Goal: Task Accomplishment & Management: Manage account settings

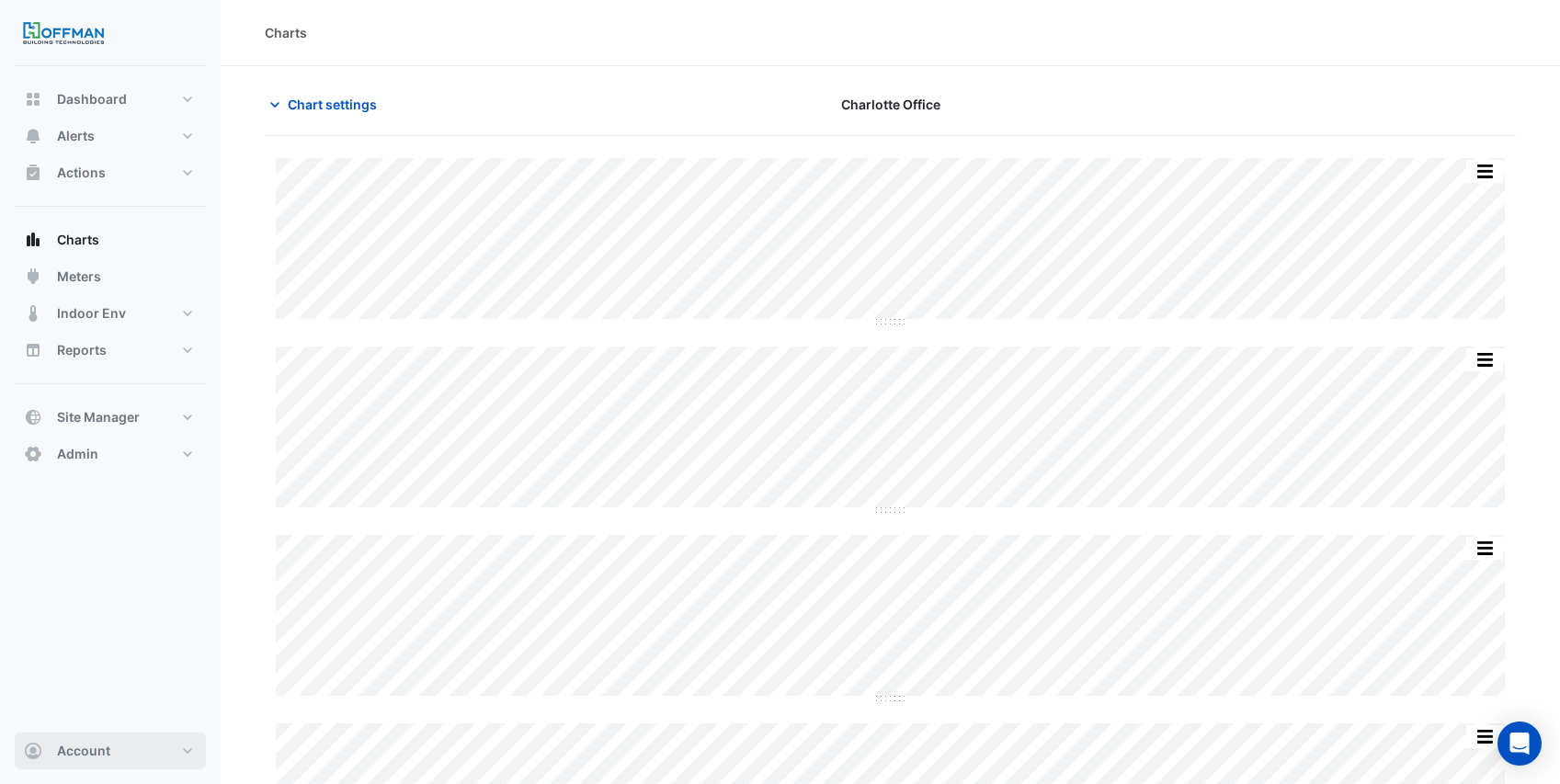
scroll to position [61, 0]
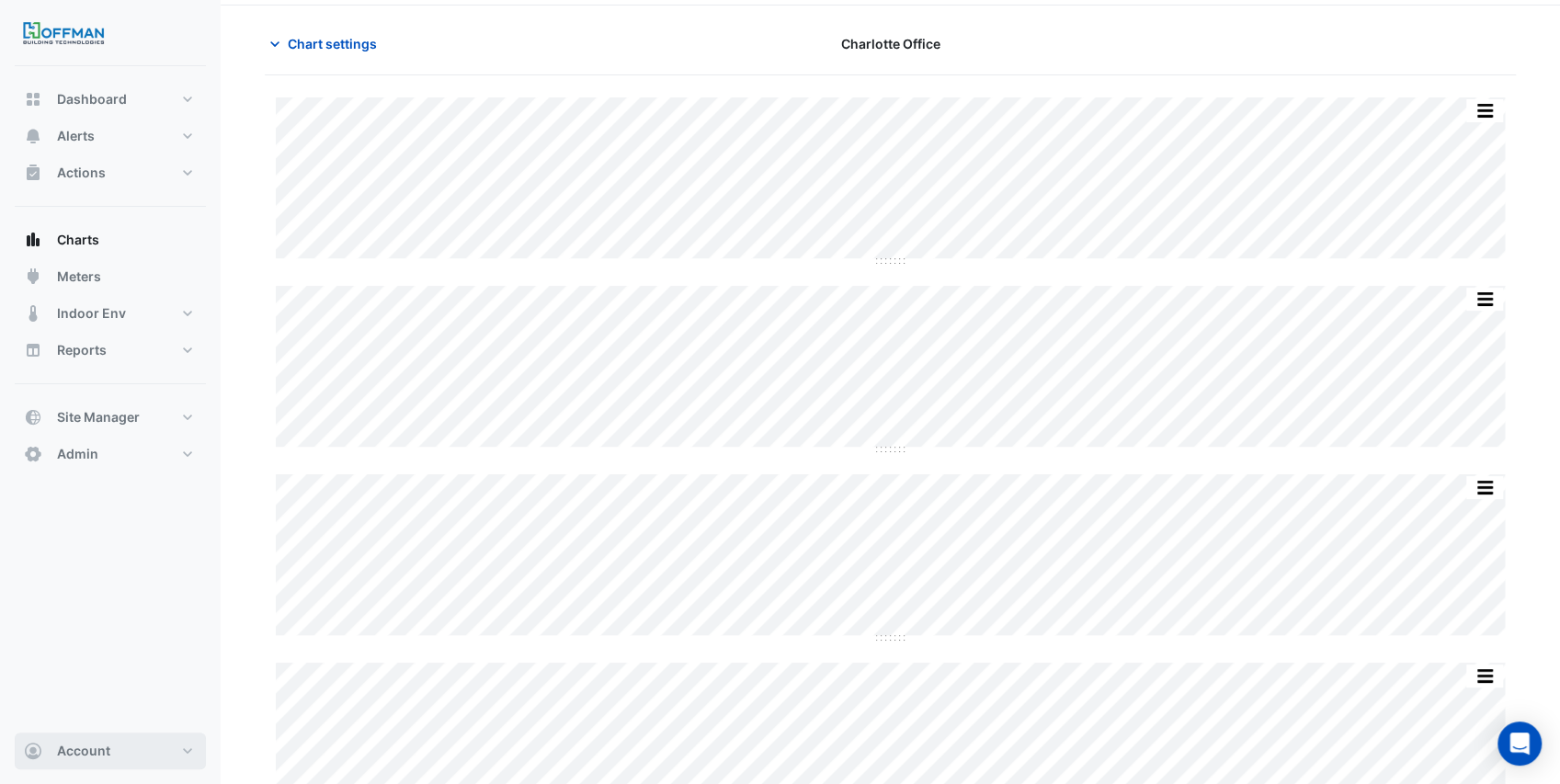
click at [132, 751] on button "Account" at bounding box center [110, 751] width 192 height 37
click at [107, 713] on link "Sign Out" at bounding box center [110, 705] width 175 height 37
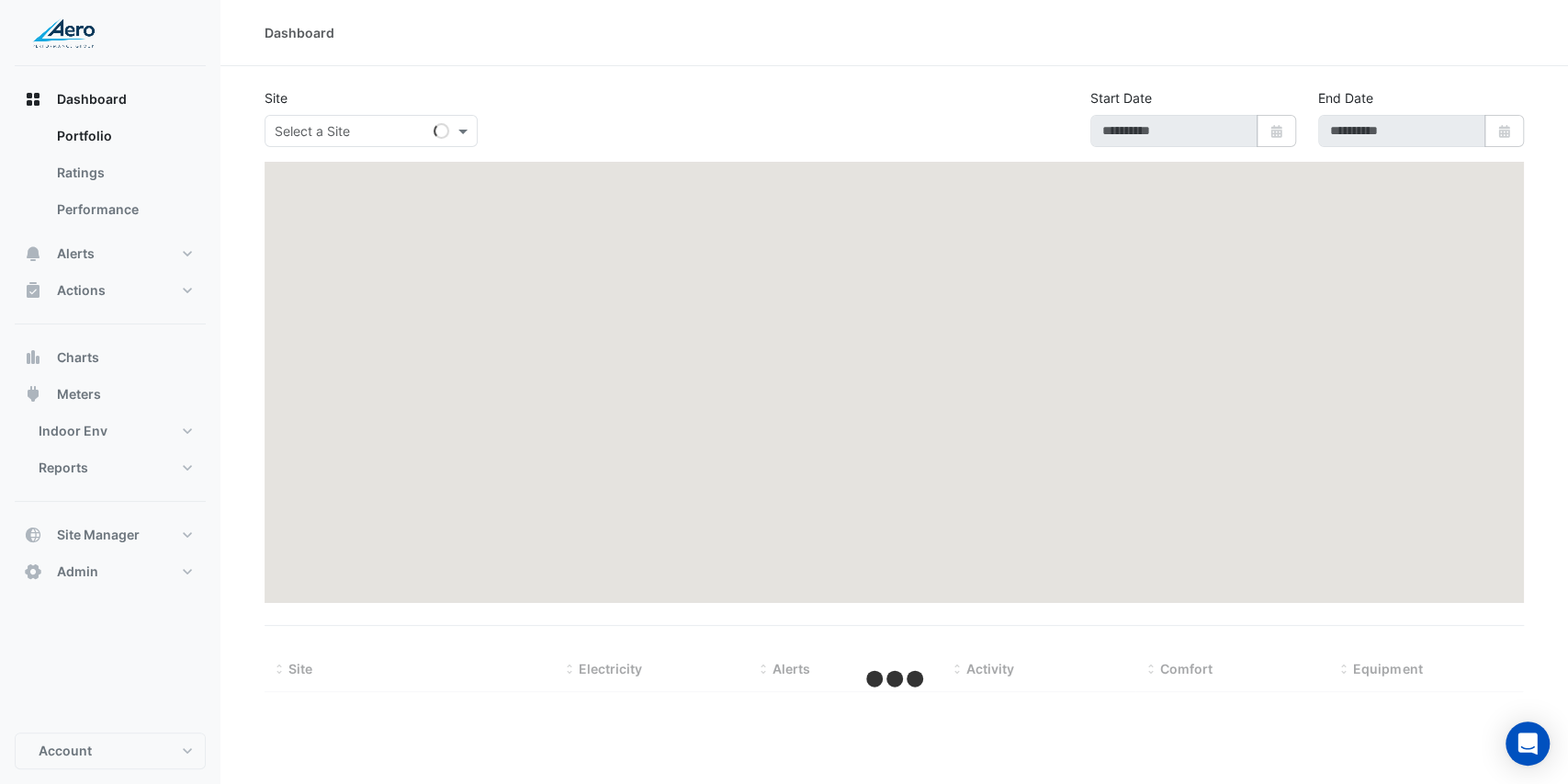
type input "**********"
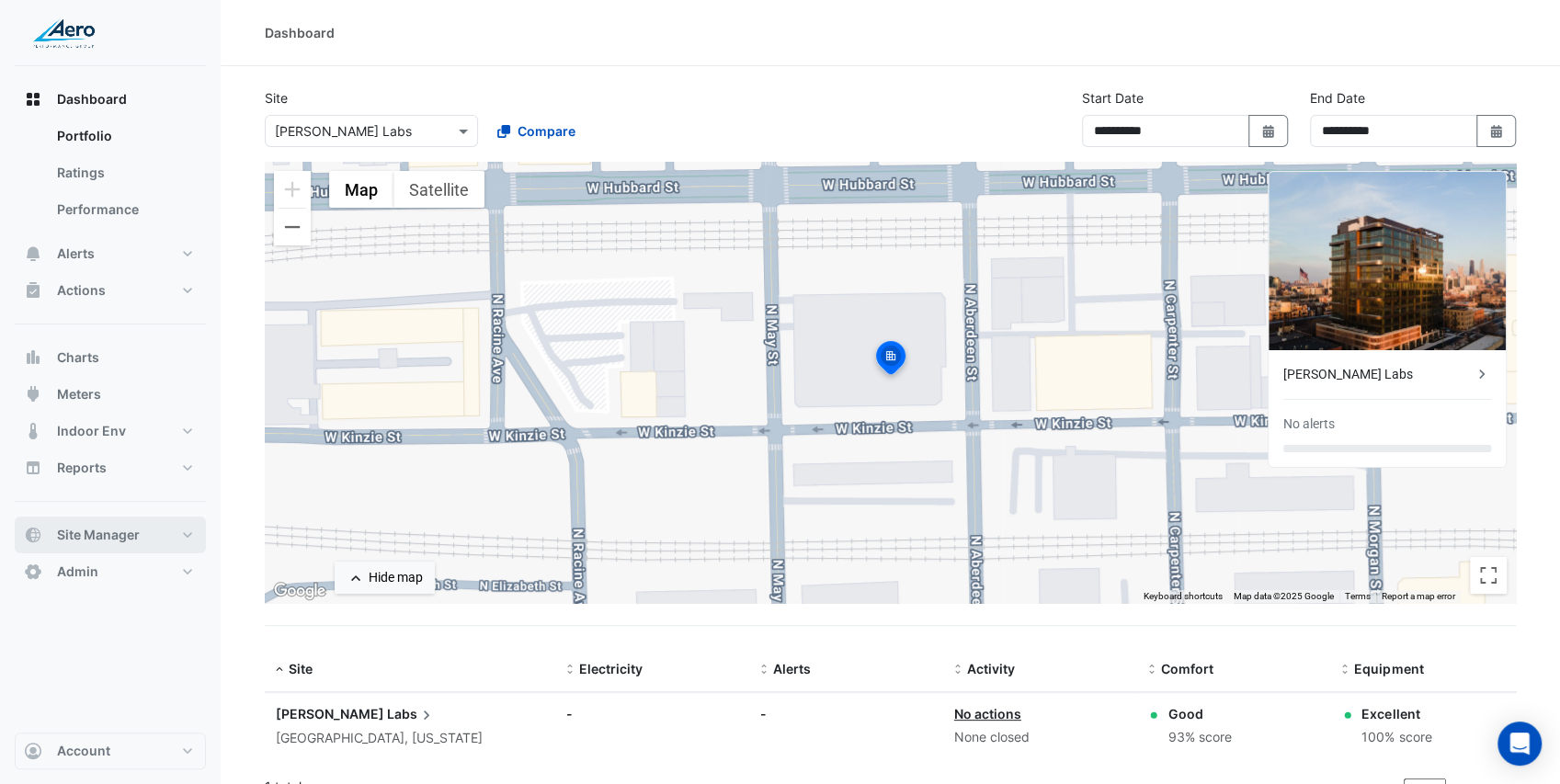
click at [112, 541] on span "Site Manager" at bounding box center [98, 535] width 82 height 19
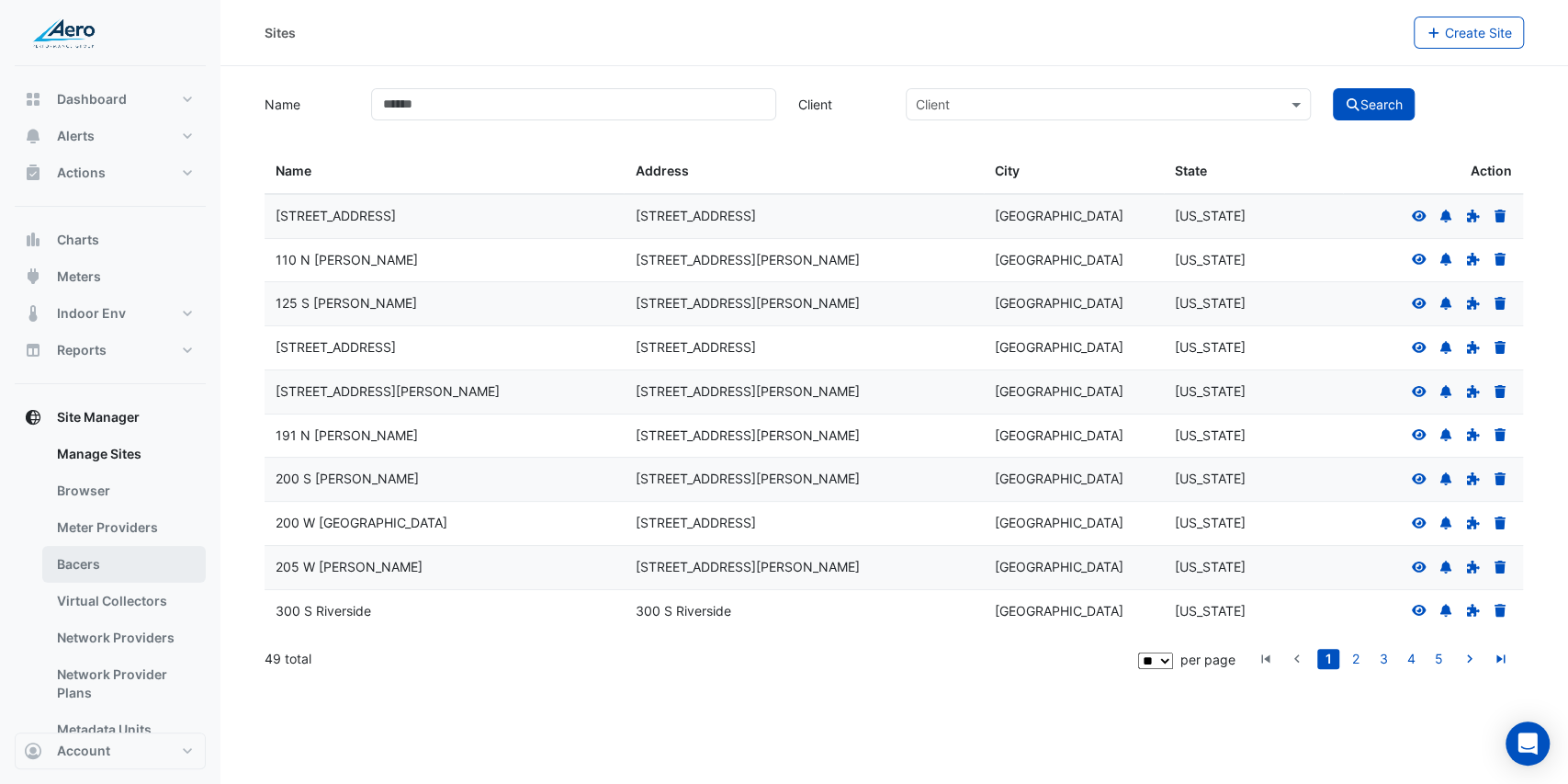
click at [106, 557] on link "Bacers" at bounding box center [124, 565] width 164 height 37
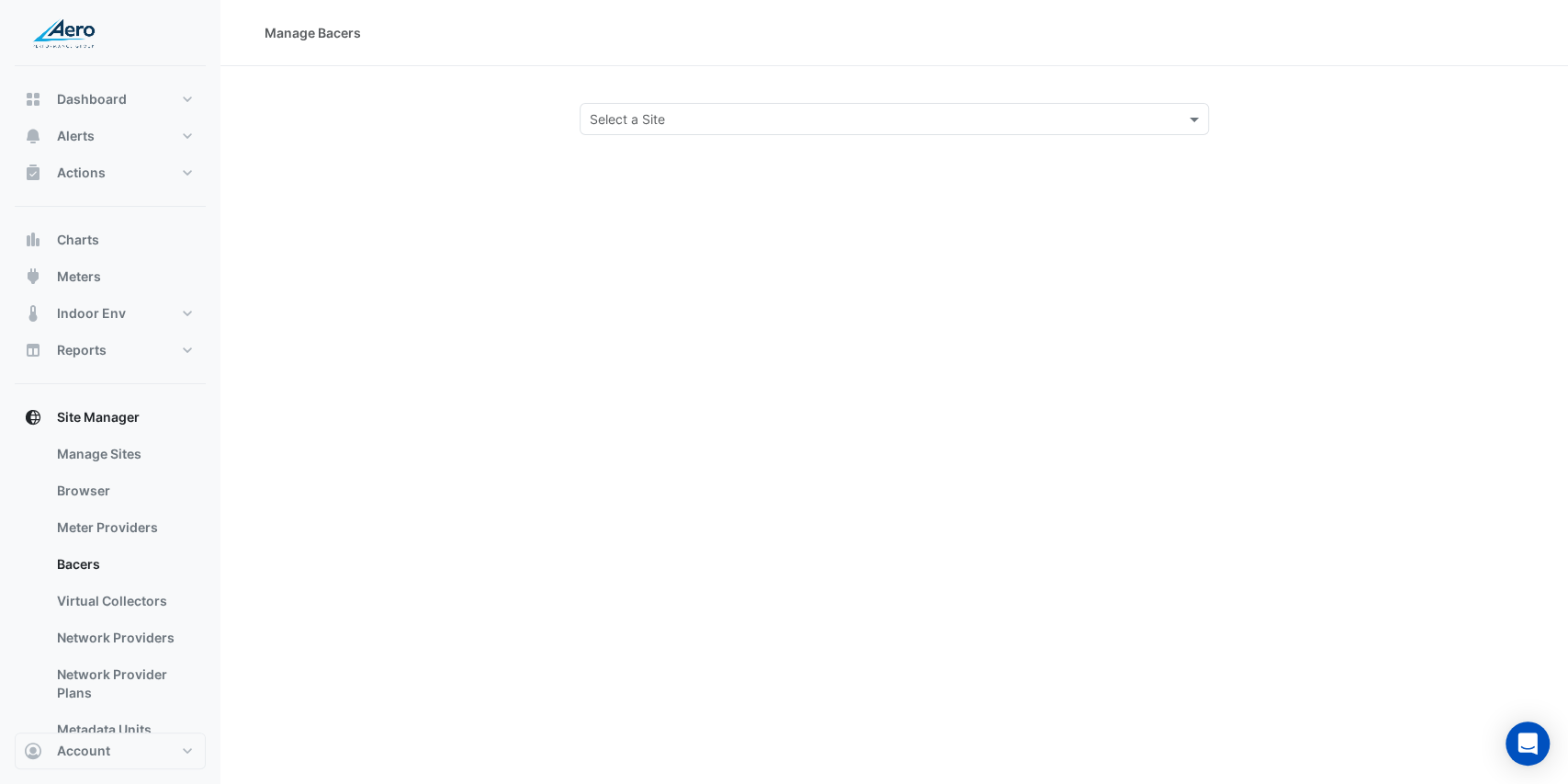
click at [620, 110] on input "text" at bounding box center [877, 119] width 574 height 19
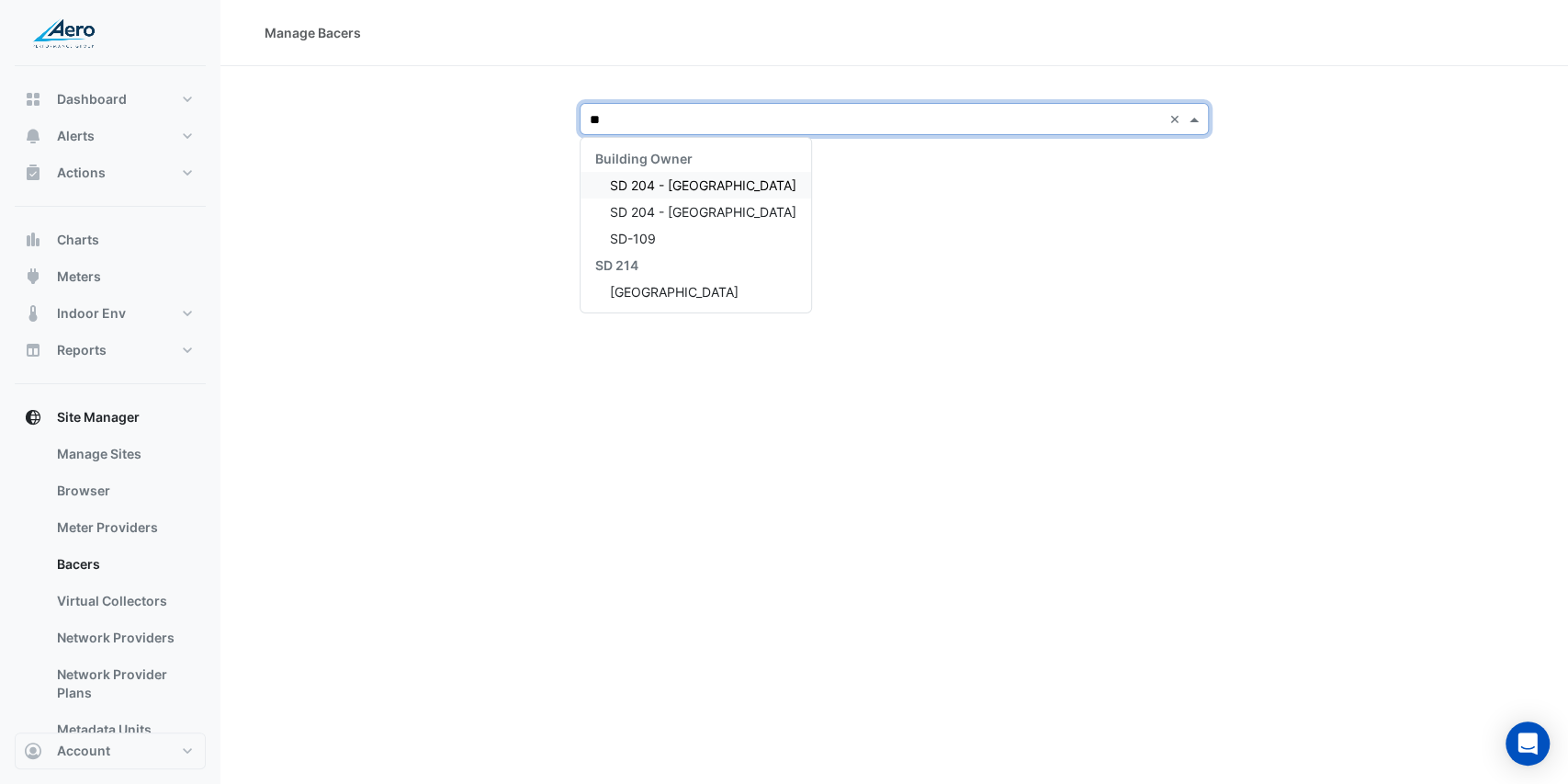
type input "**"
click at [509, 130] on div "Select a Site ** × Building Owner SD [GEOGRAPHIC_DATA] [GEOGRAPHIC_DATA] SD-109…" at bounding box center [894, 118] width 1303 height 32
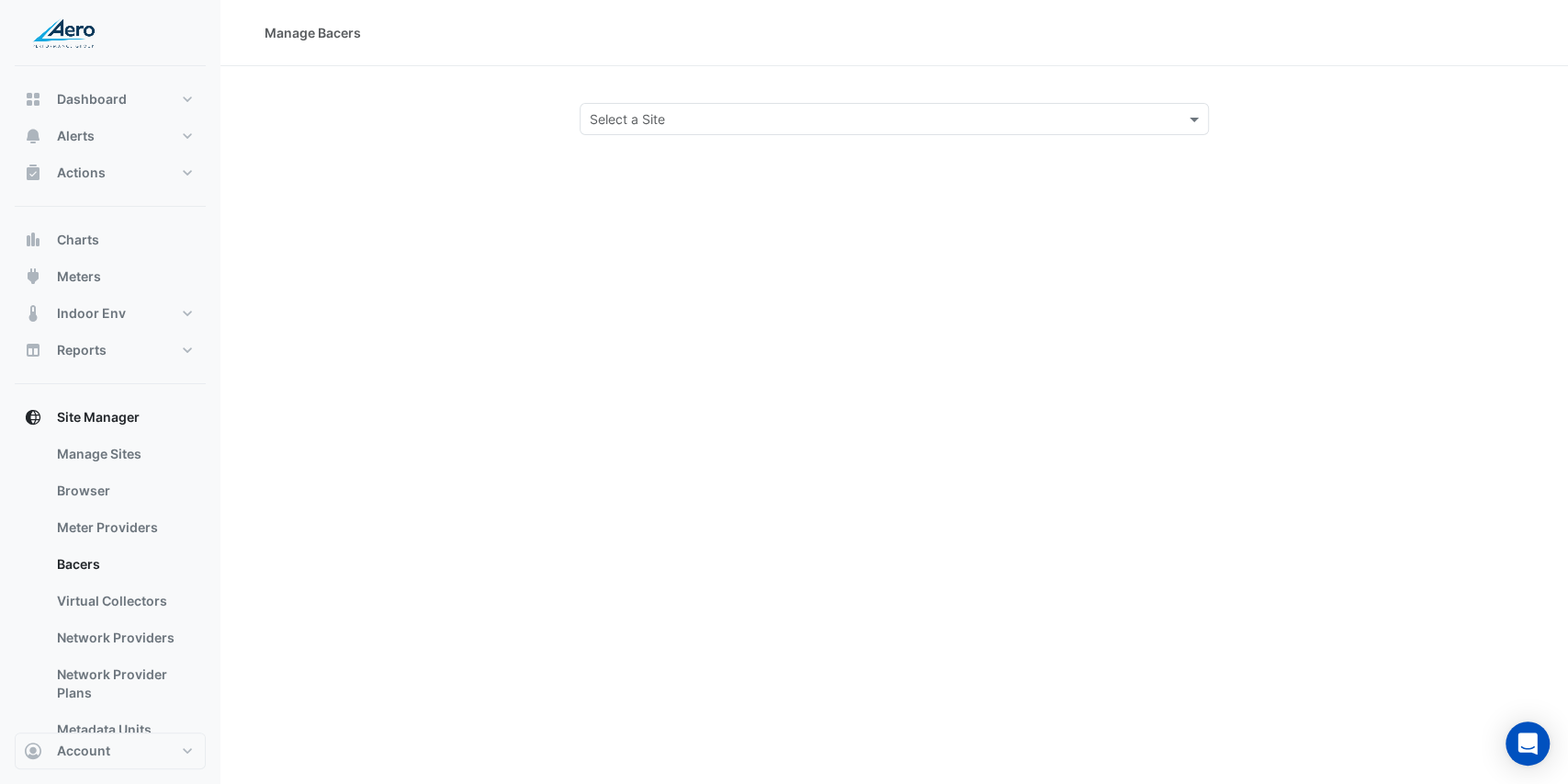
click at [623, 131] on div "Select a Site" at bounding box center [895, 118] width 630 height 32
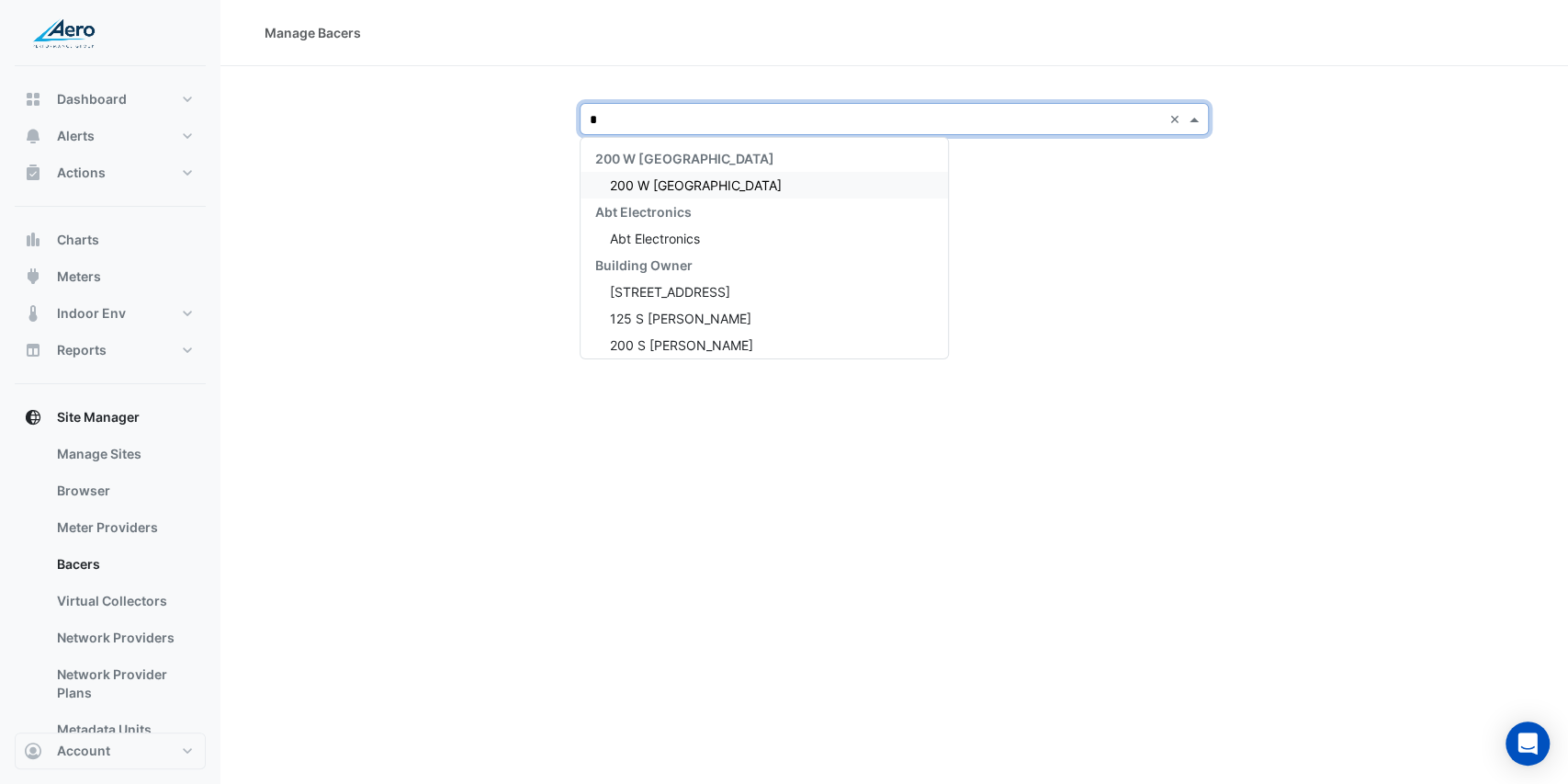
type input "**"
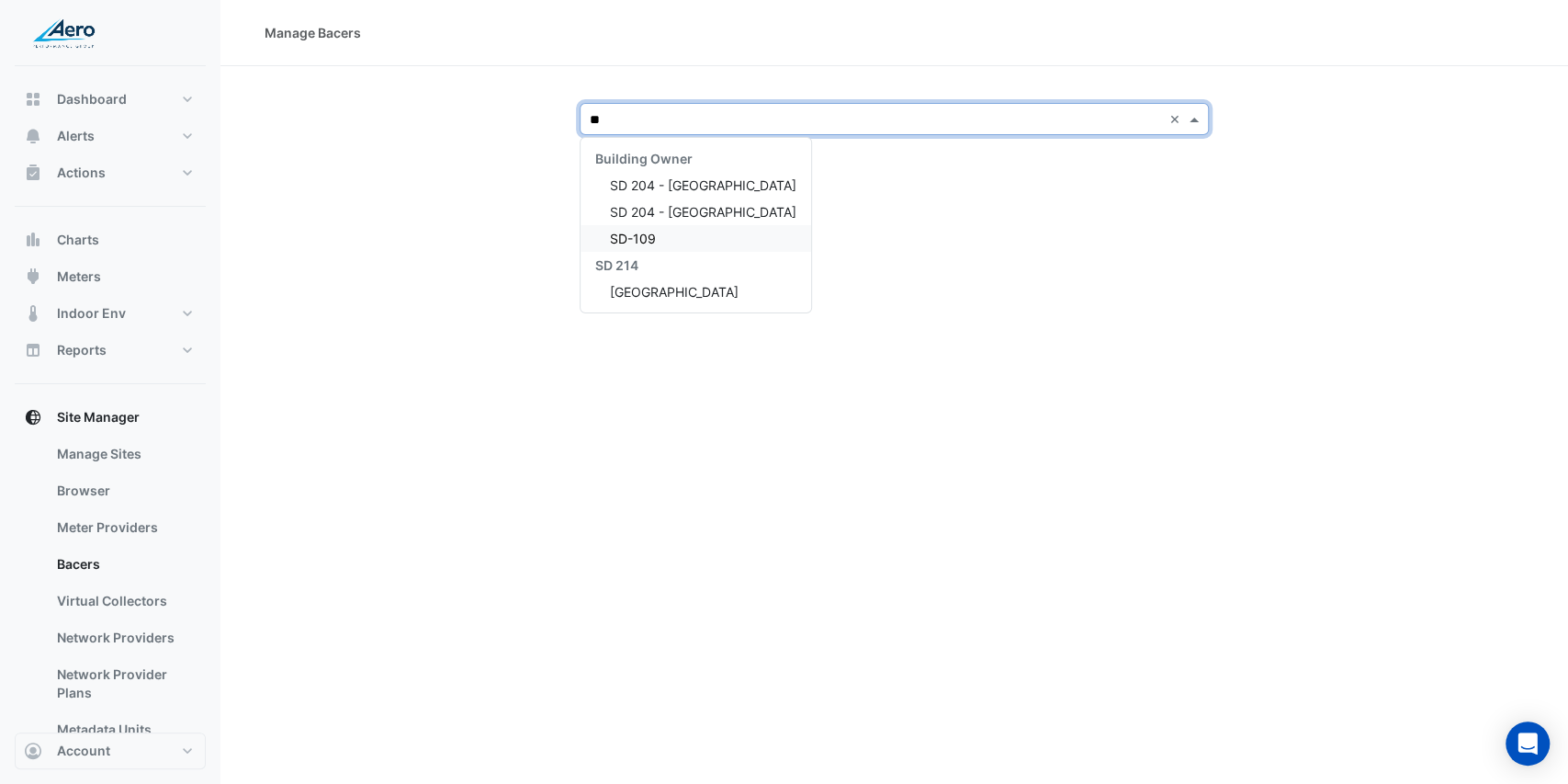
click at [687, 237] on div "SD-109" at bounding box center [696, 238] width 230 height 27
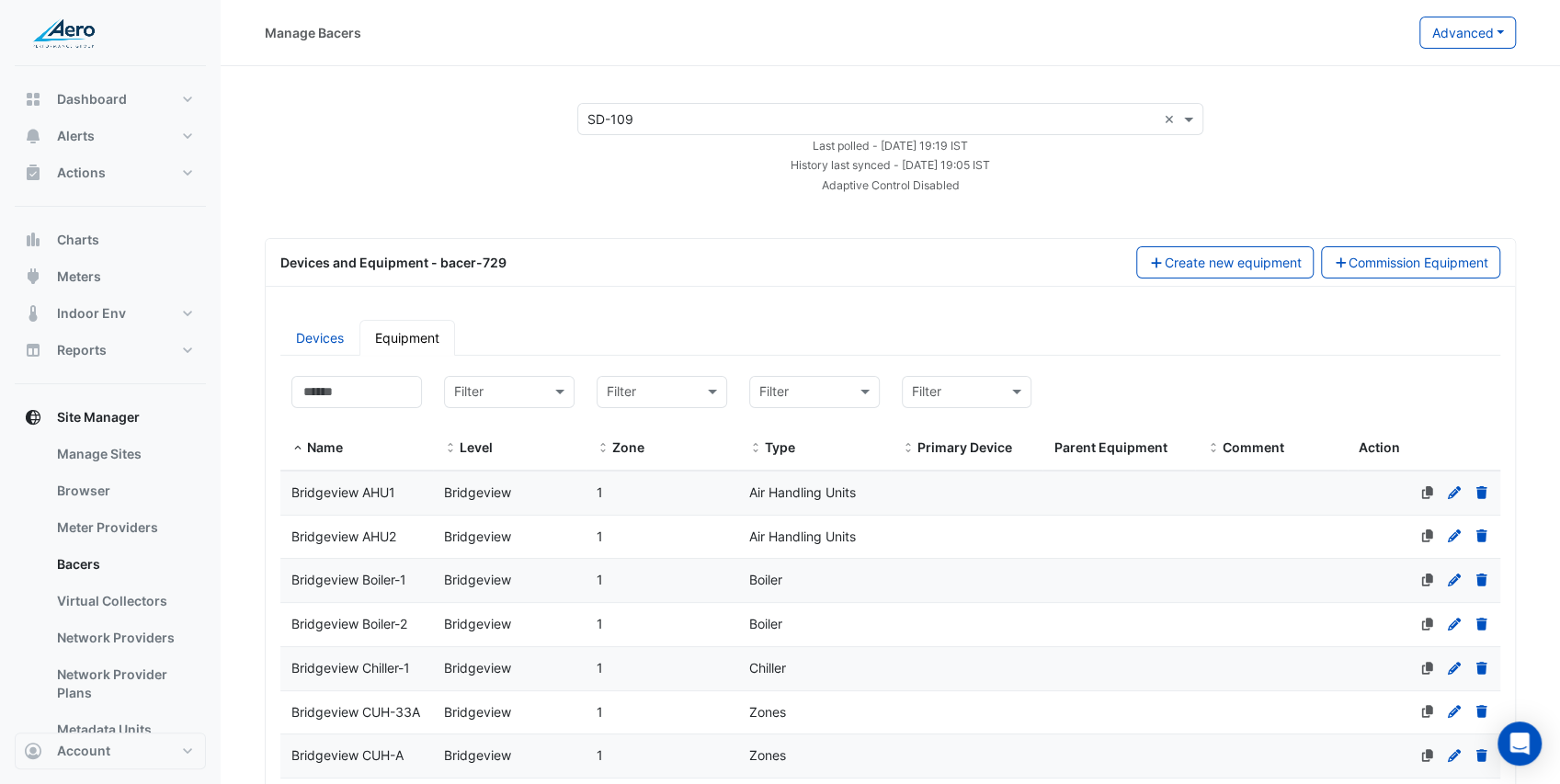
click at [701, 112] on input "text" at bounding box center [872, 119] width 569 height 19
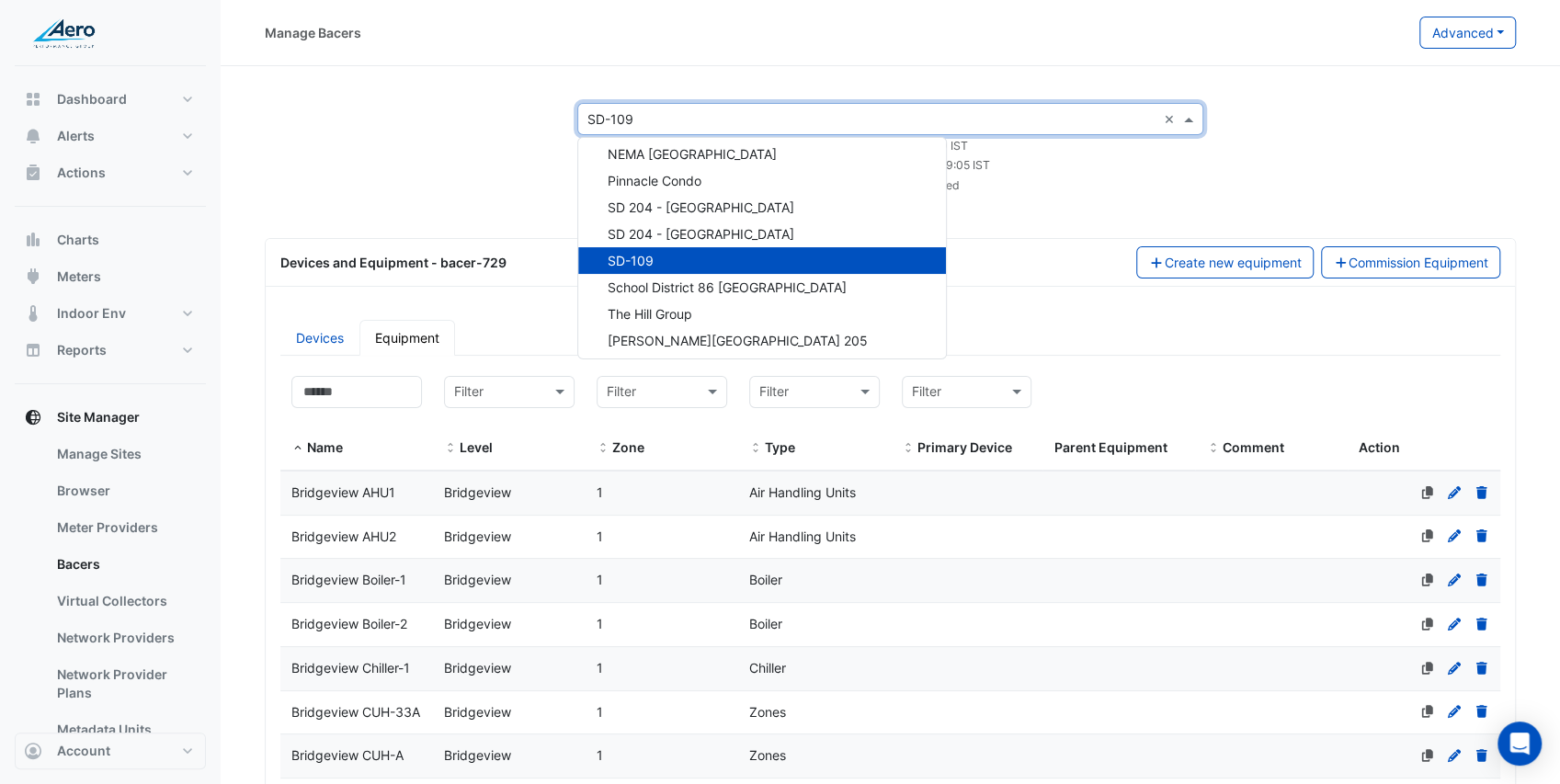
scroll to position [978, 0]
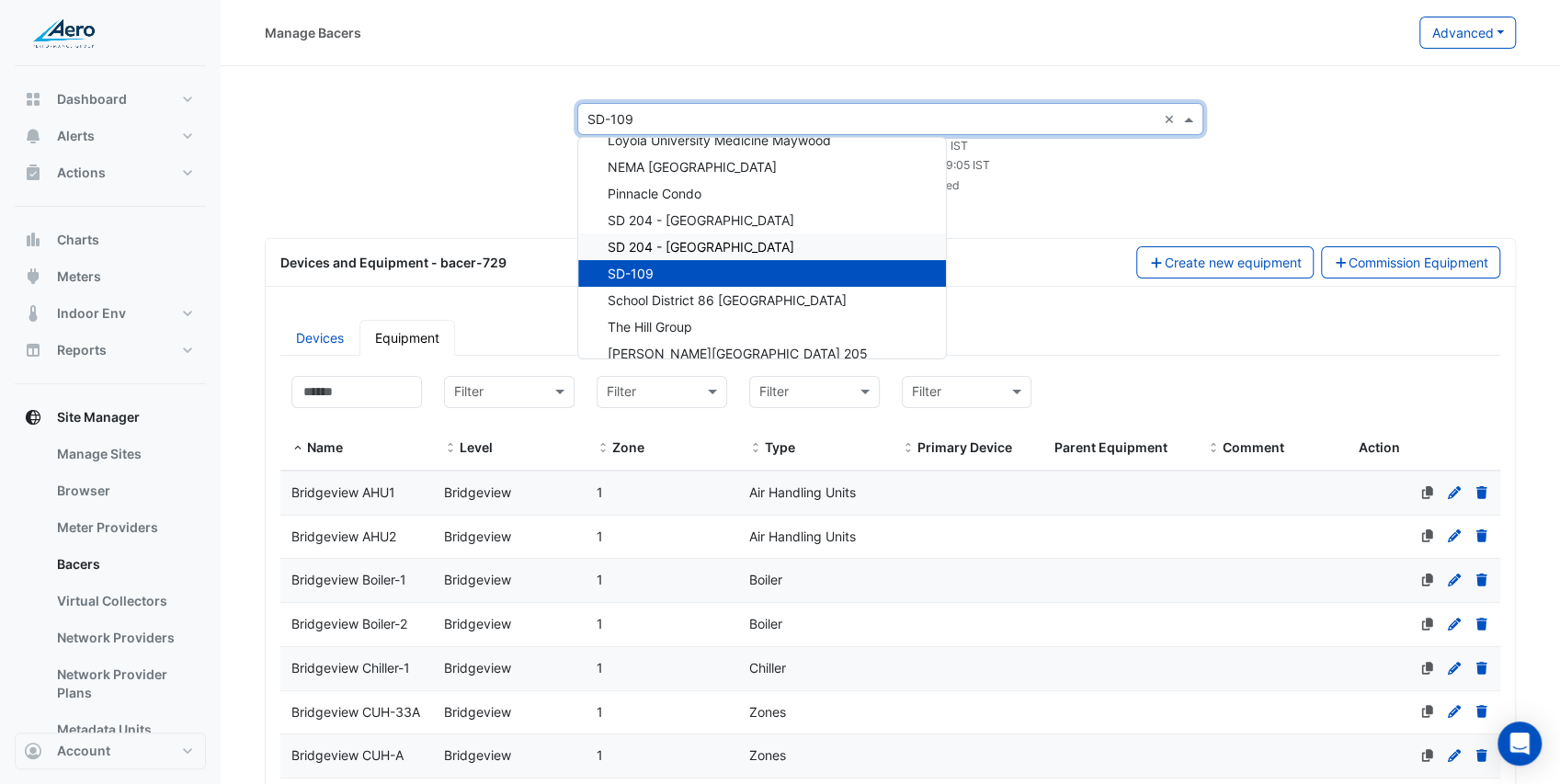
click at [690, 242] on span "SD 204 - [GEOGRAPHIC_DATA]" at bounding box center [701, 246] width 187 height 16
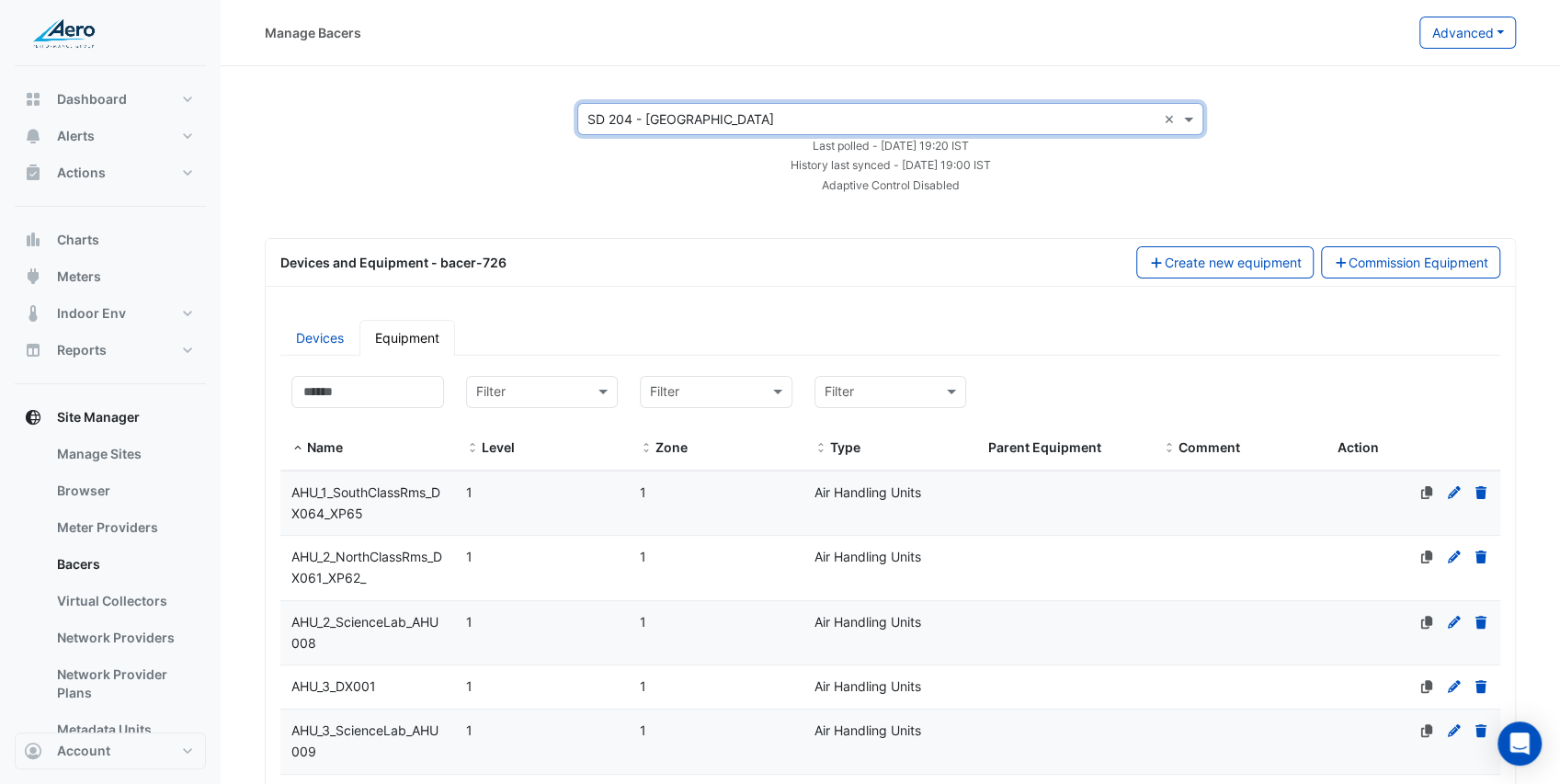
click at [668, 120] on input "text" at bounding box center [872, 119] width 569 height 19
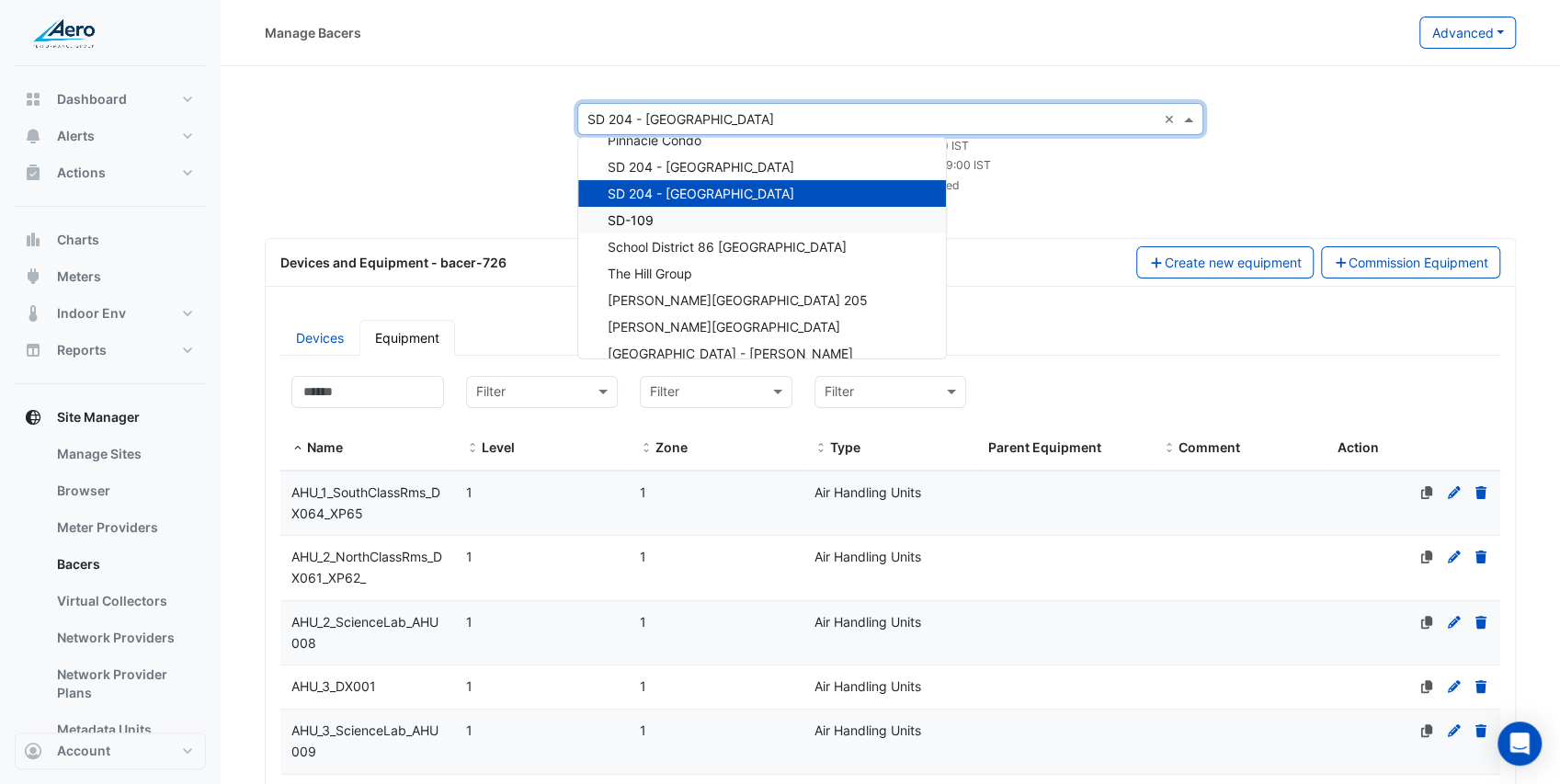
scroll to position [1012, 0]
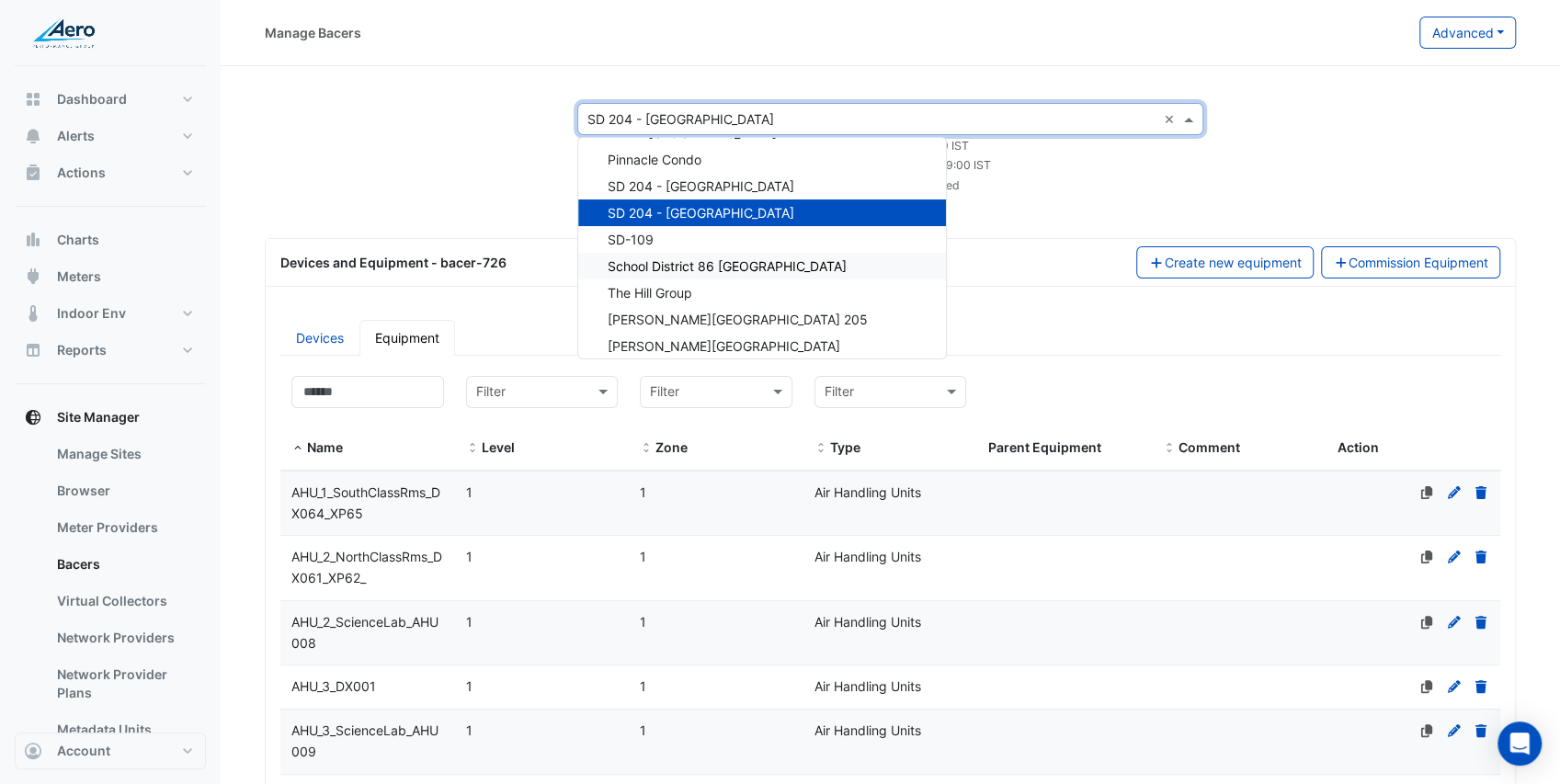
click at [722, 262] on span "School District 86 [GEOGRAPHIC_DATA]" at bounding box center [727, 266] width 239 height 16
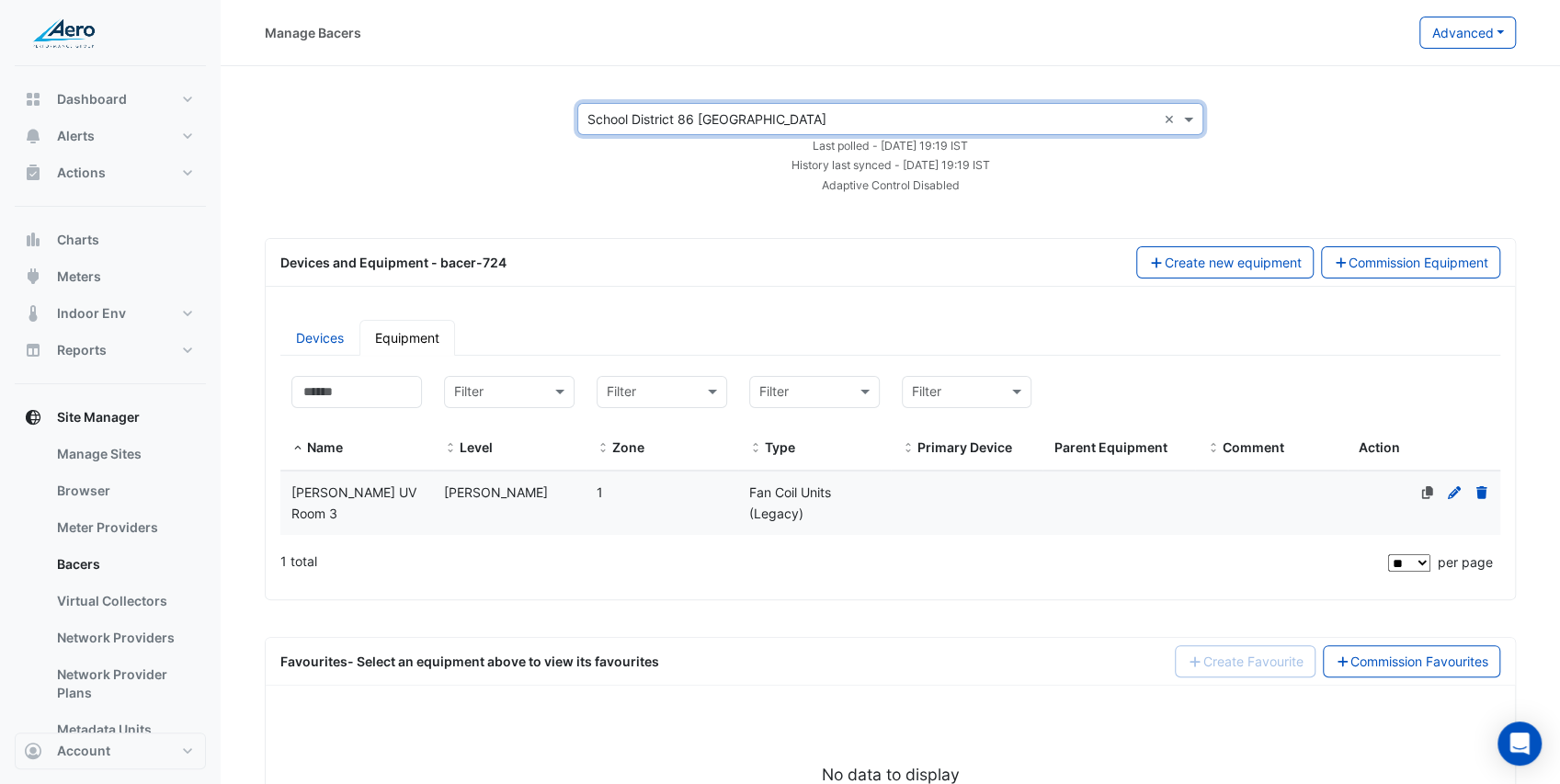
click at [522, 500] on datatable-body-cell "Level Culbertson" at bounding box center [509, 504] width 153 height 65
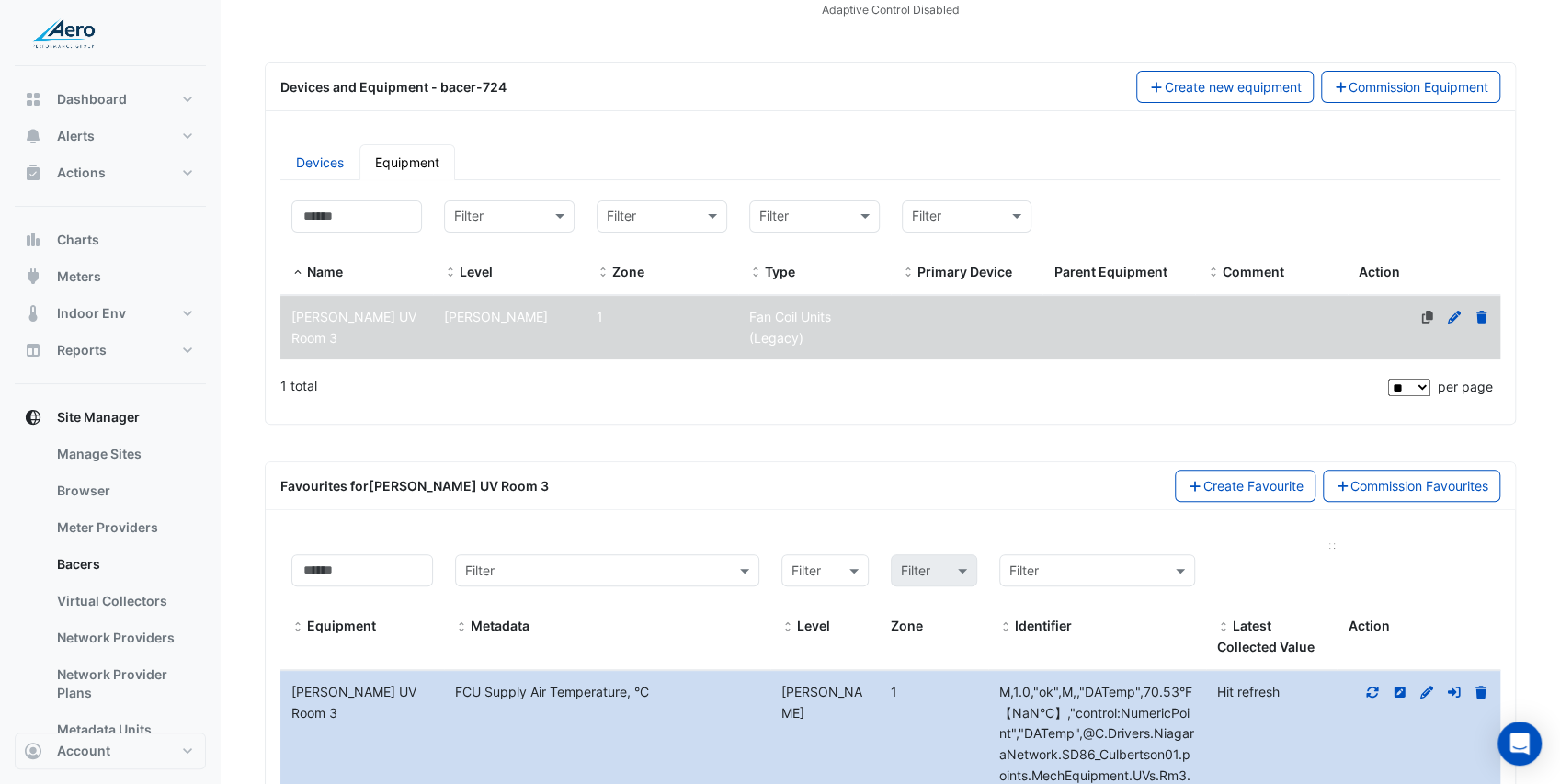
scroll to position [244, 0]
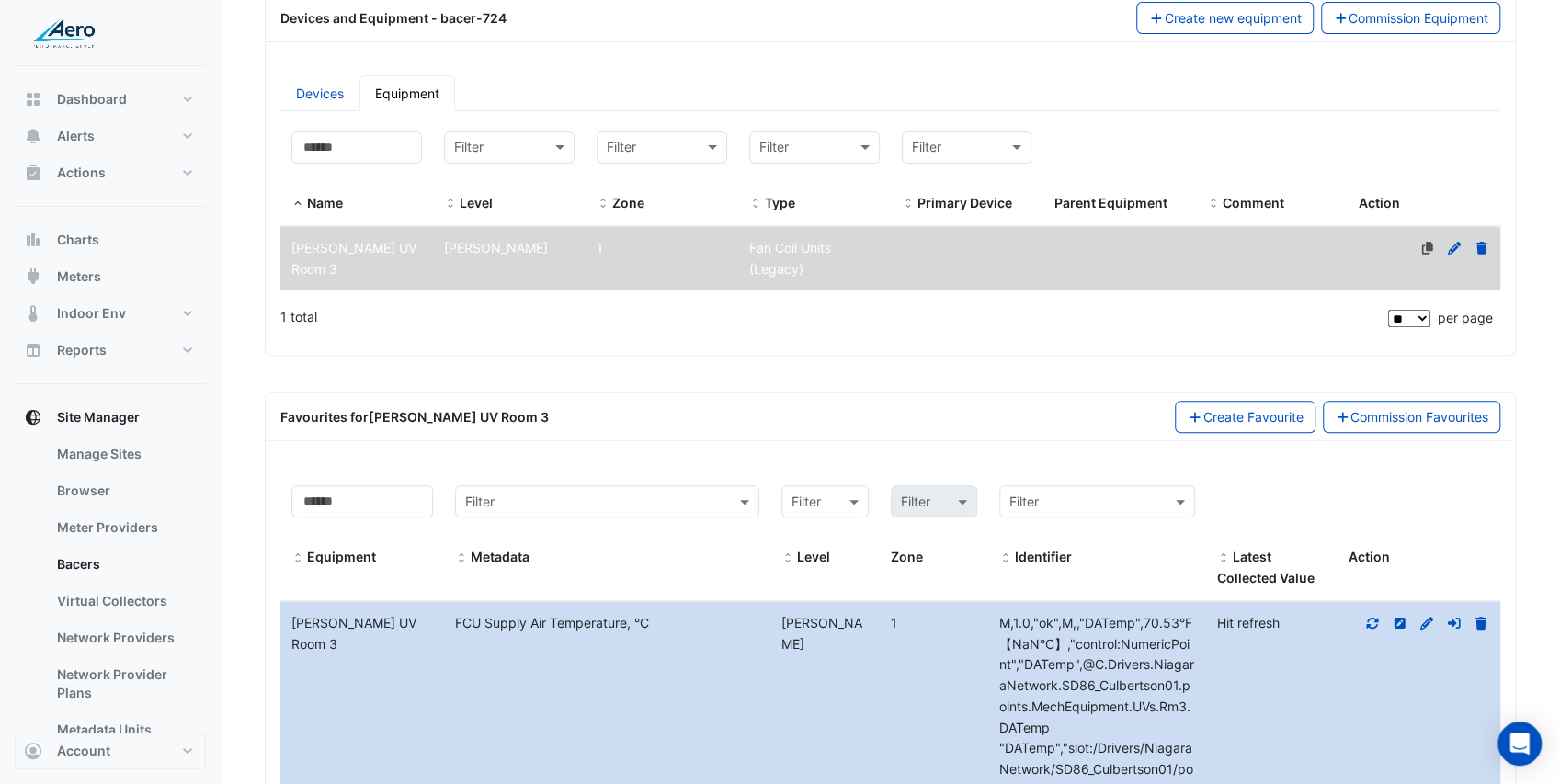
click at [1377, 618] on icon at bounding box center [1373, 622] width 12 height 11
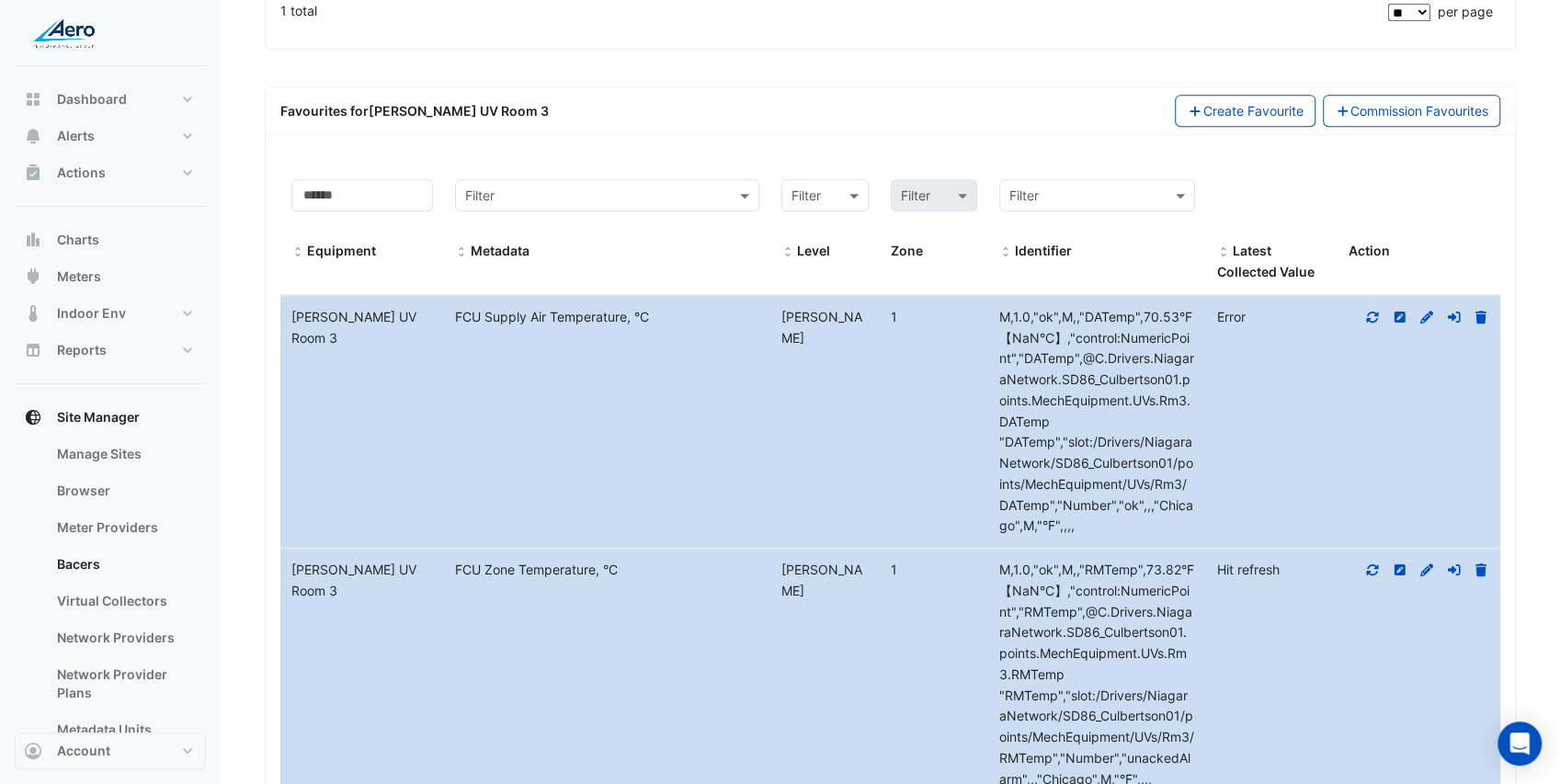
scroll to position [552, 0]
click at [1370, 563] on icon at bounding box center [1373, 569] width 17 height 13
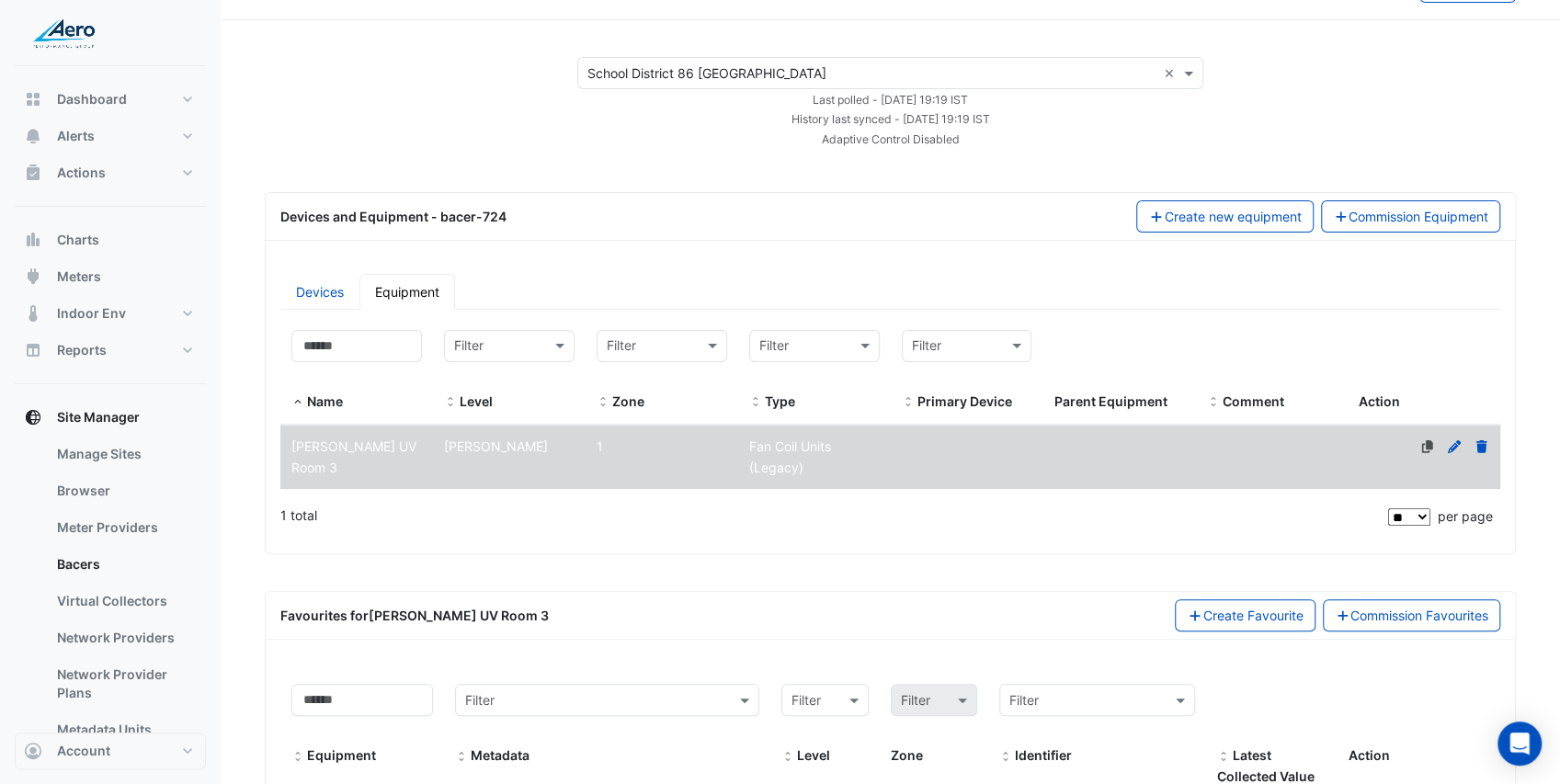
scroll to position [0, 0]
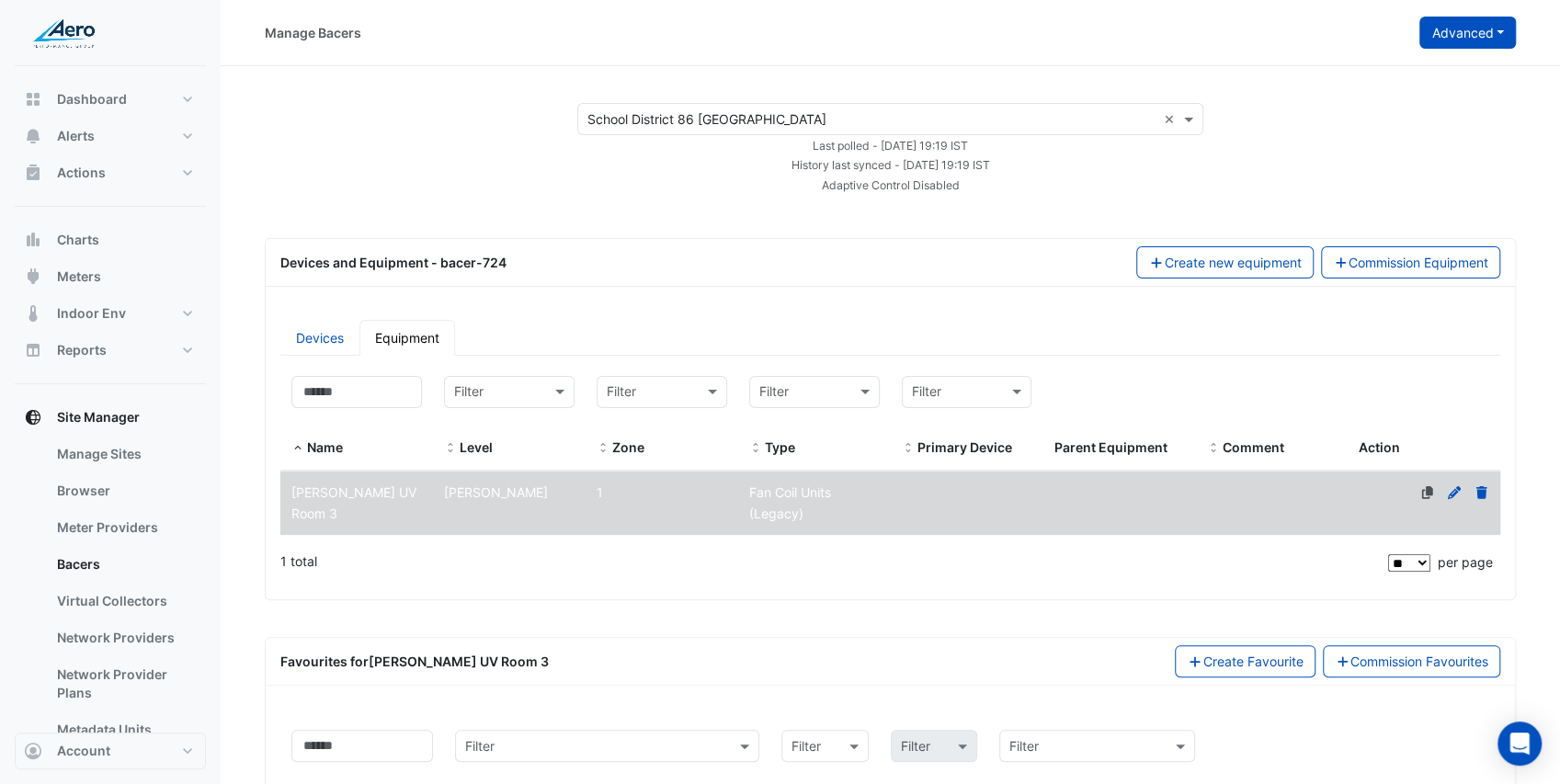
click at [1491, 23] on button "Advanced" at bounding box center [1467, 32] width 96 height 32
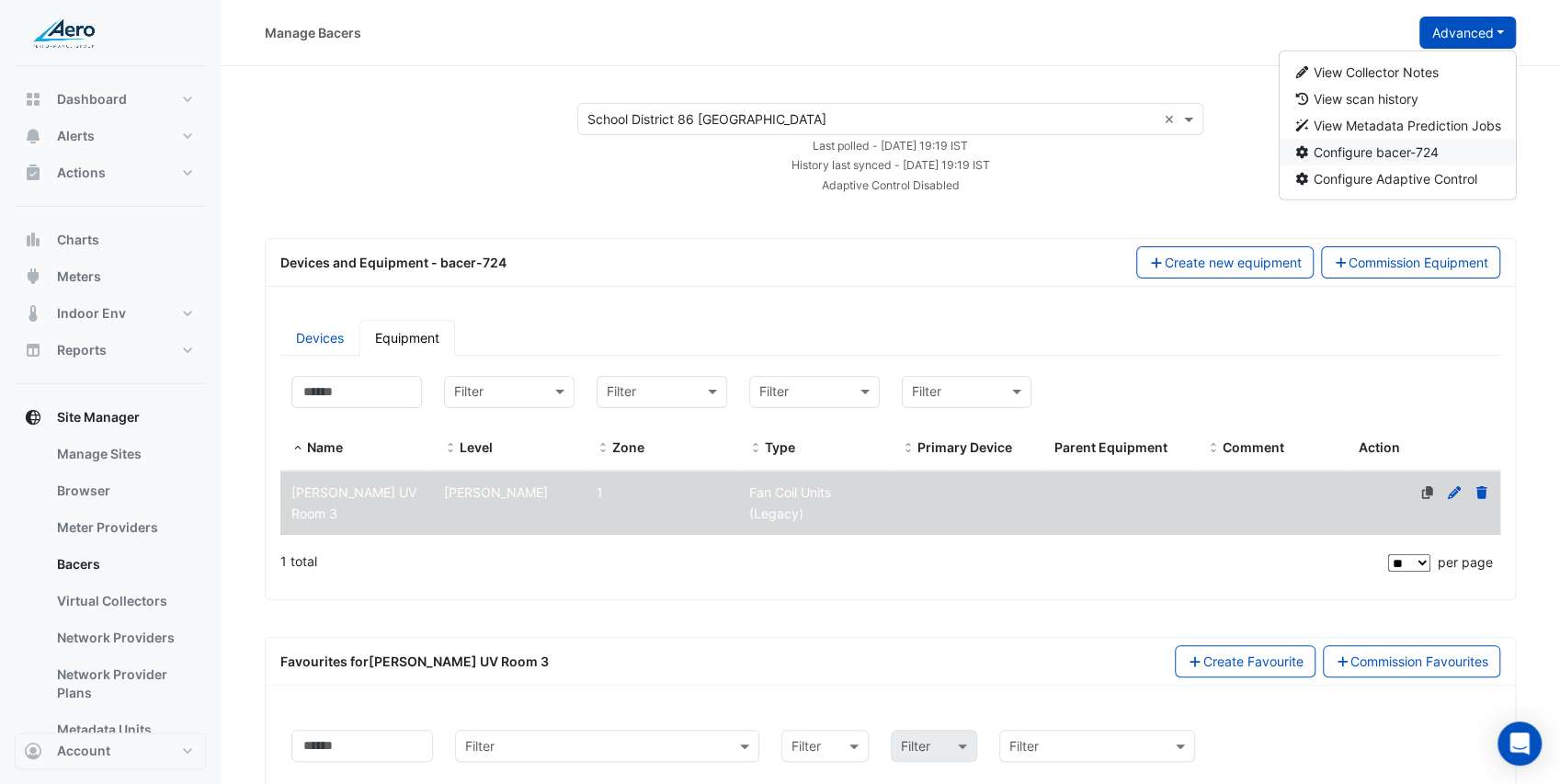
click at [1423, 151] on span "Configure bacer-724" at bounding box center [1376, 152] width 125 height 16
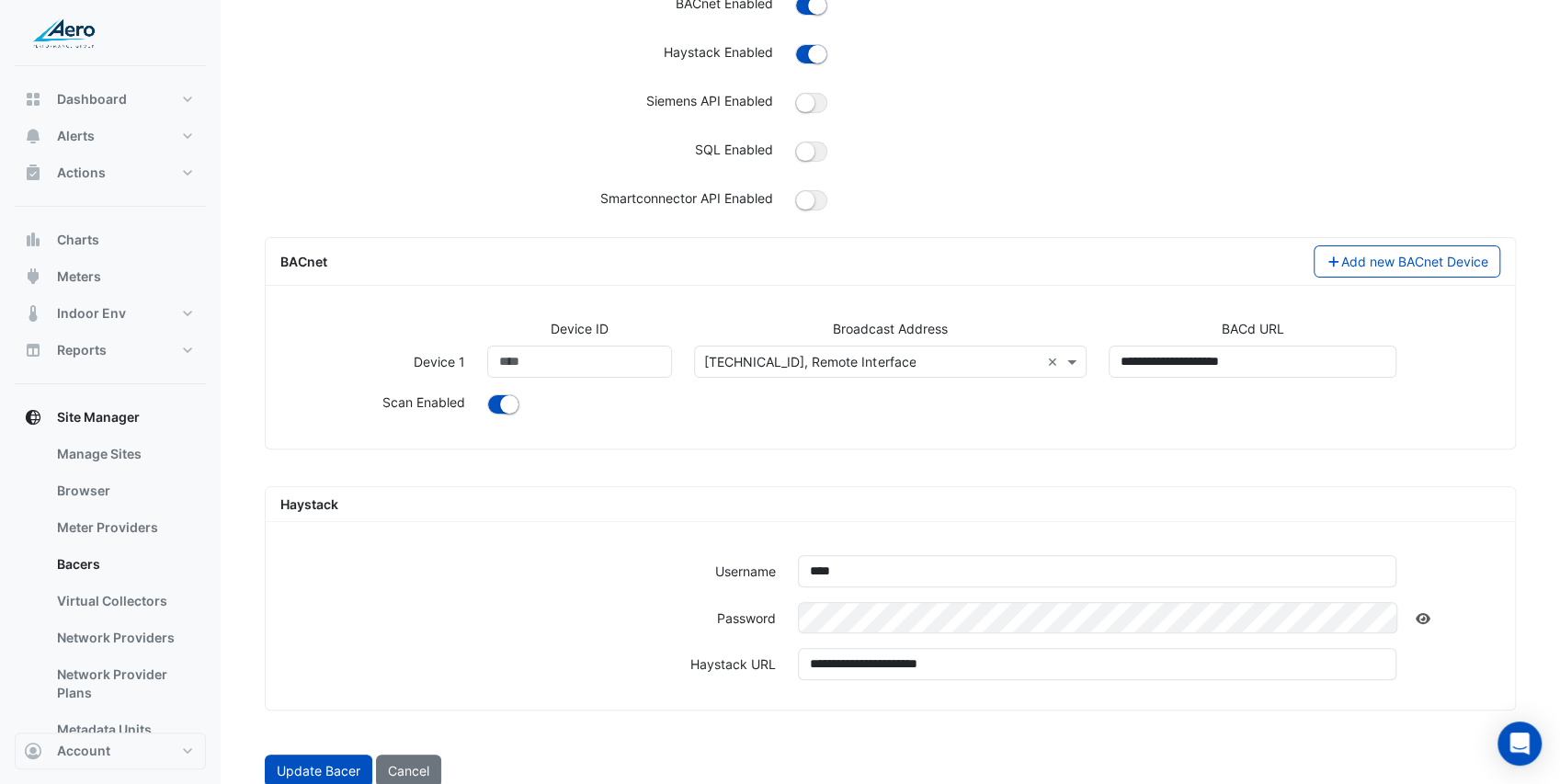
scroll to position [205, 0]
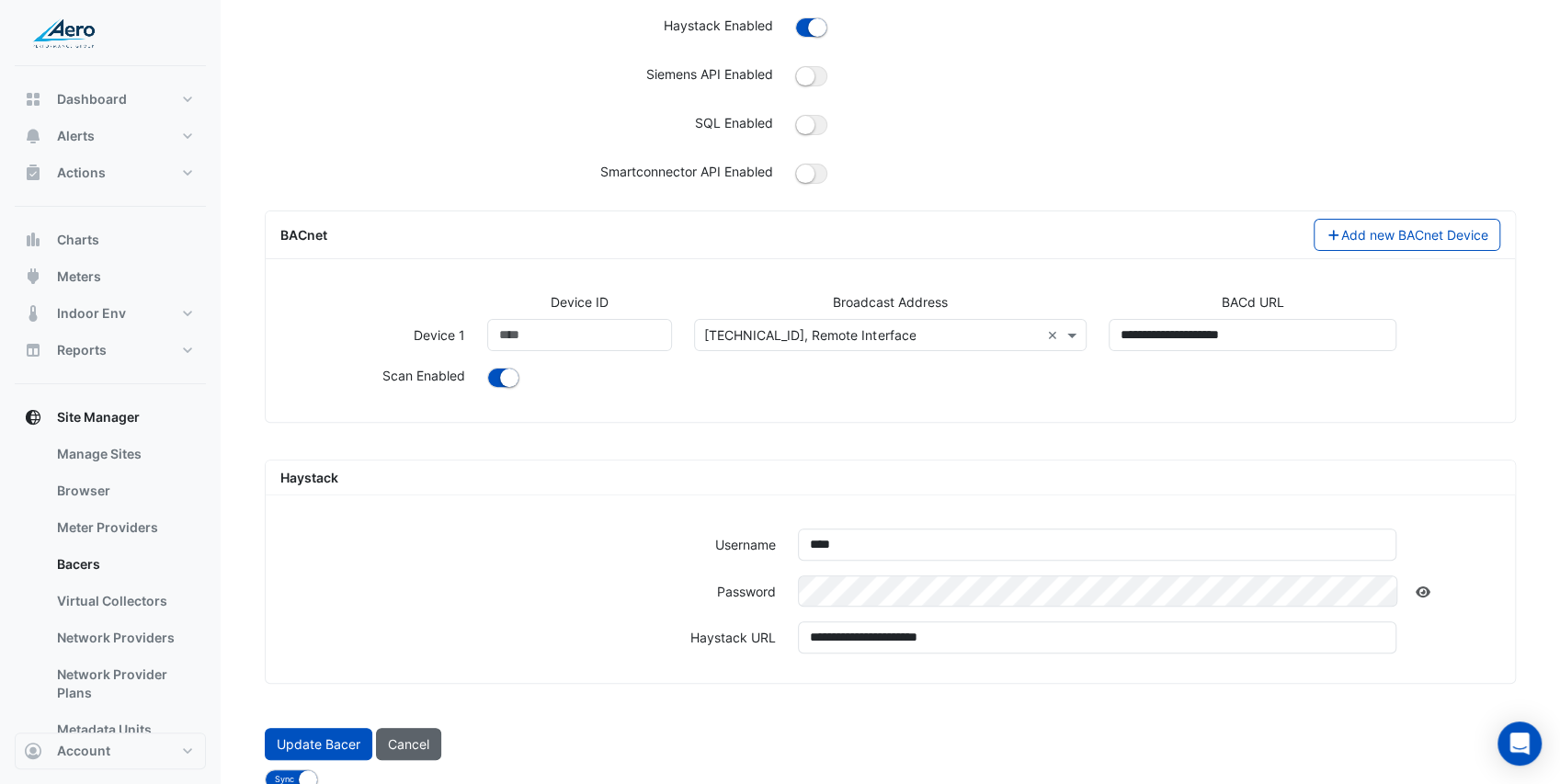
click at [414, 733] on button "Cancel" at bounding box center [408, 743] width 66 height 32
